Goal: Task Accomplishment & Management: Use online tool/utility

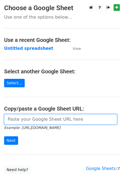
click at [38, 122] on input "url" at bounding box center [60, 119] width 113 height 10
paste input "[URL][DOMAIN_NAME]"
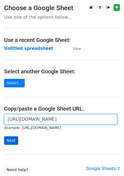
type input "[URL][DOMAIN_NAME]"
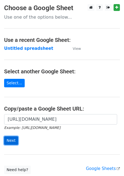
click at [9, 141] on input "Next" at bounding box center [11, 140] width 14 height 8
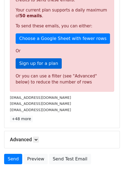
scroll to position [111, 0]
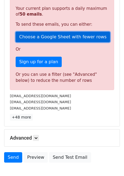
click at [39, 36] on link "Choose a Google Sheet with fewer rows" at bounding box center [63, 37] width 94 height 10
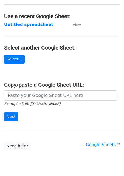
scroll to position [31, 0]
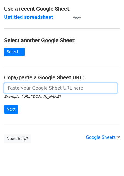
click at [28, 90] on input "url" at bounding box center [60, 88] width 113 height 10
paste input "https://docs.google.com/spreadsheets/d/1aNTiFcBmV5jIxNi0h393BLTNUqVolpFxVj0PPHI…"
type input "https://docs.google.com/spreadsheets/d/1aNTiFcBmV5jIxNi0h393BLTNUqVolpFxVj0PPHI…"
click at [4, 105] on input "Next" at bounding box center [11, 109] width 14 height 8
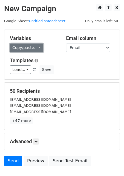
click at [21, 47] on link "Copy/paste..." at bounding box center [26, 48] width 33 height 8
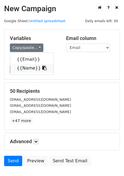
click at [24, 66] on link "{{Name}}" at bounding box center [31, 68] width 43 height 9
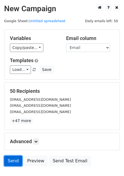
click at [13, 158] on link "Send" at bounding box center [13, 161] width 18 height 10
